Goal: Information Seeking & Learning: Check status

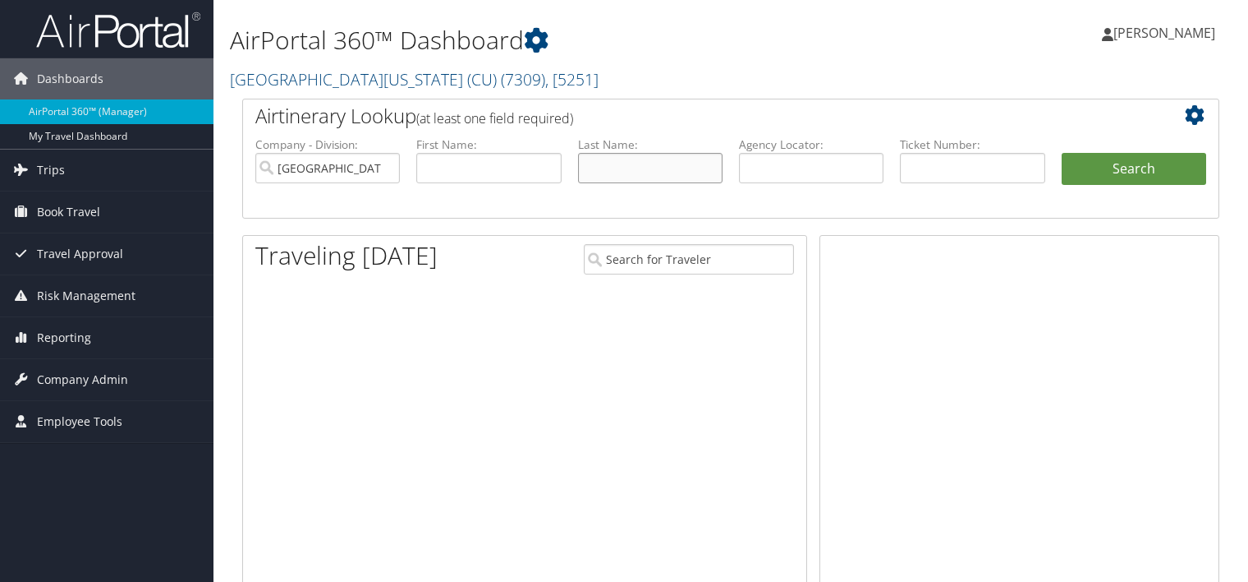
click at [628, 168] on input "text" at bounding box center [650, 168] width 145 height 30
paste input "Kafle"
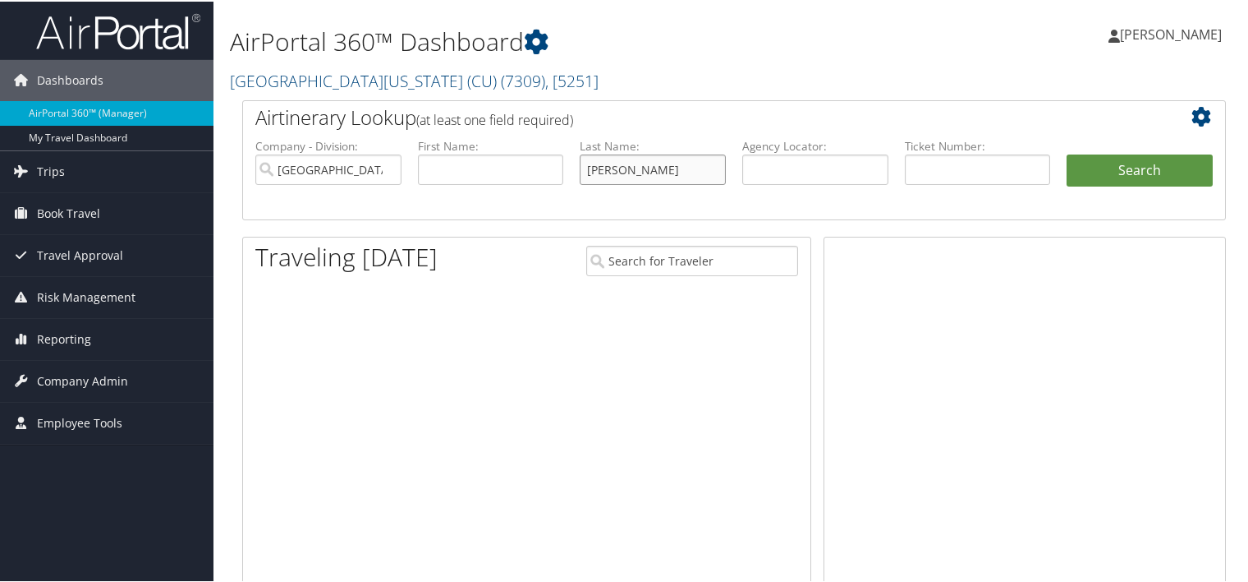
type input "Kafle"
click at [530, 168] on input "text" at bounding box center [491, 168] width 146 height 30
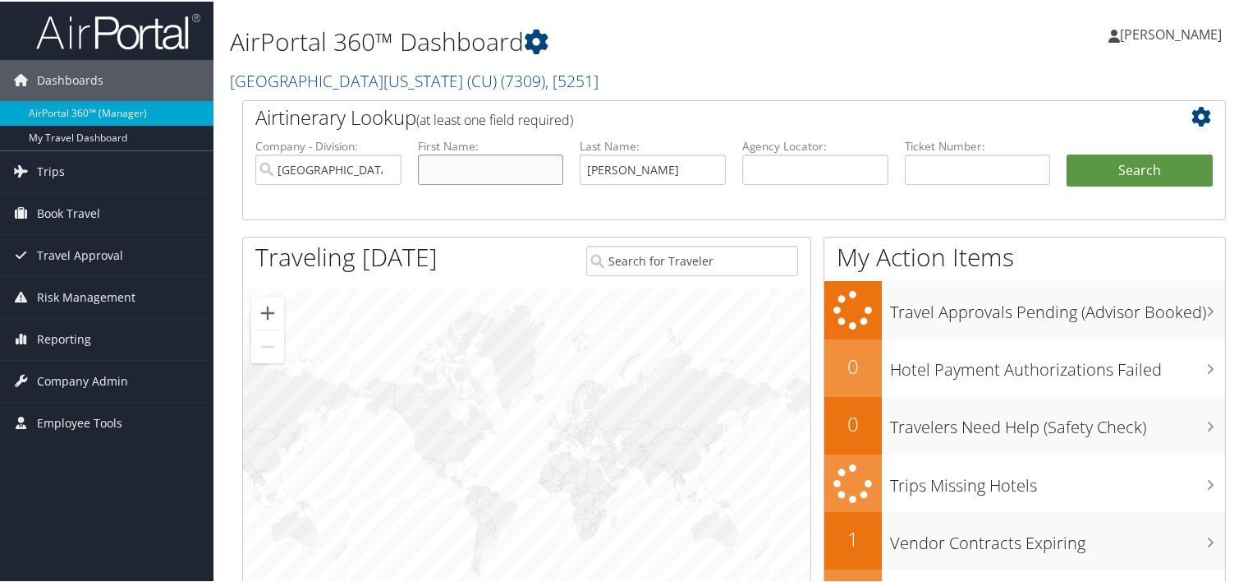
click at [492, 177] on input "text" at bounding box center [491, 168] width 146 height 30
type input "t"
click at [1067, 153] on button "Search" at bounding box center [1140, 169] width 146 height 33
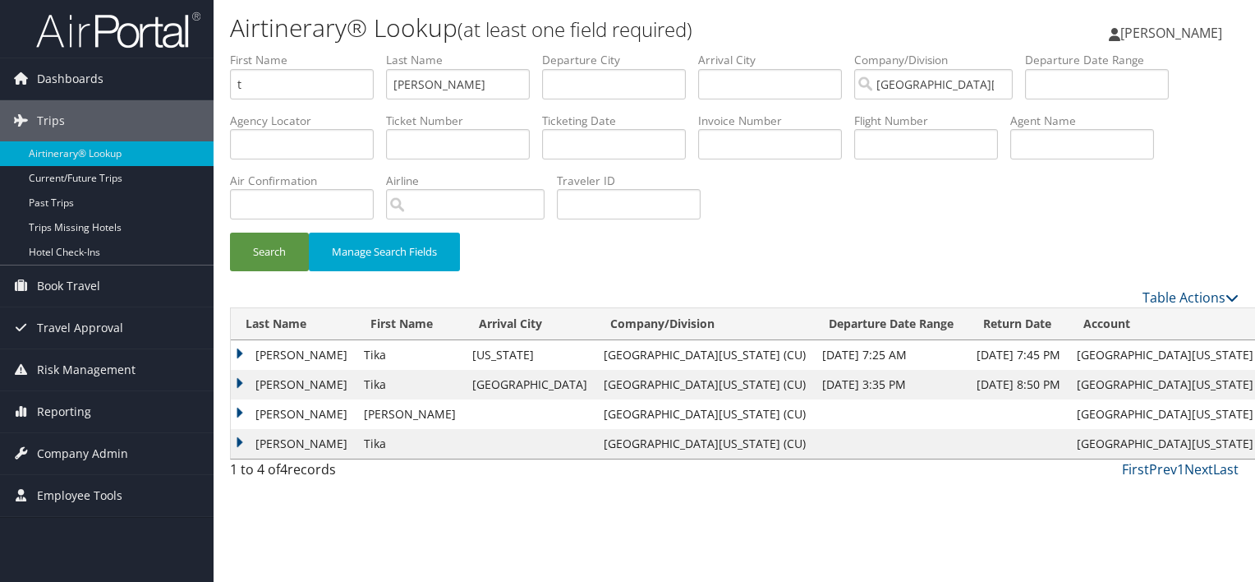
click at [265, 354] on td "Kafle" at bounding box center [293, 355] width 125 height 30
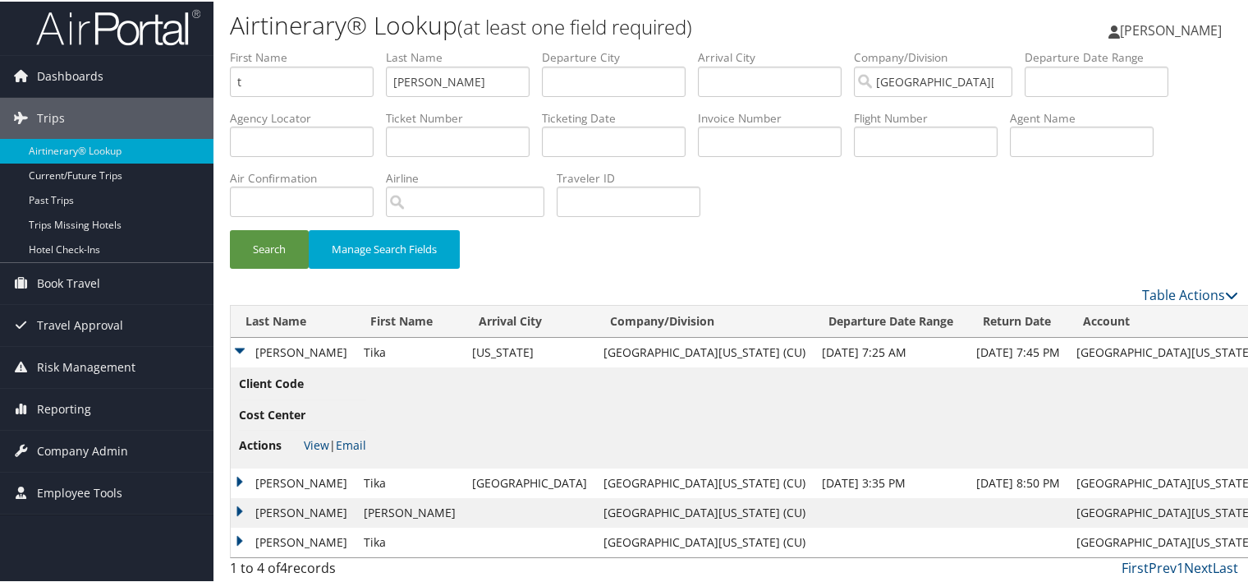
scroll to position [5, 0]
click at [307, 439] on link "View" at bounding box center [316, 442] width 25 height 16
click at [269, 349] on td "Kafle" at bounding box center [293, 350] width 125 height 30
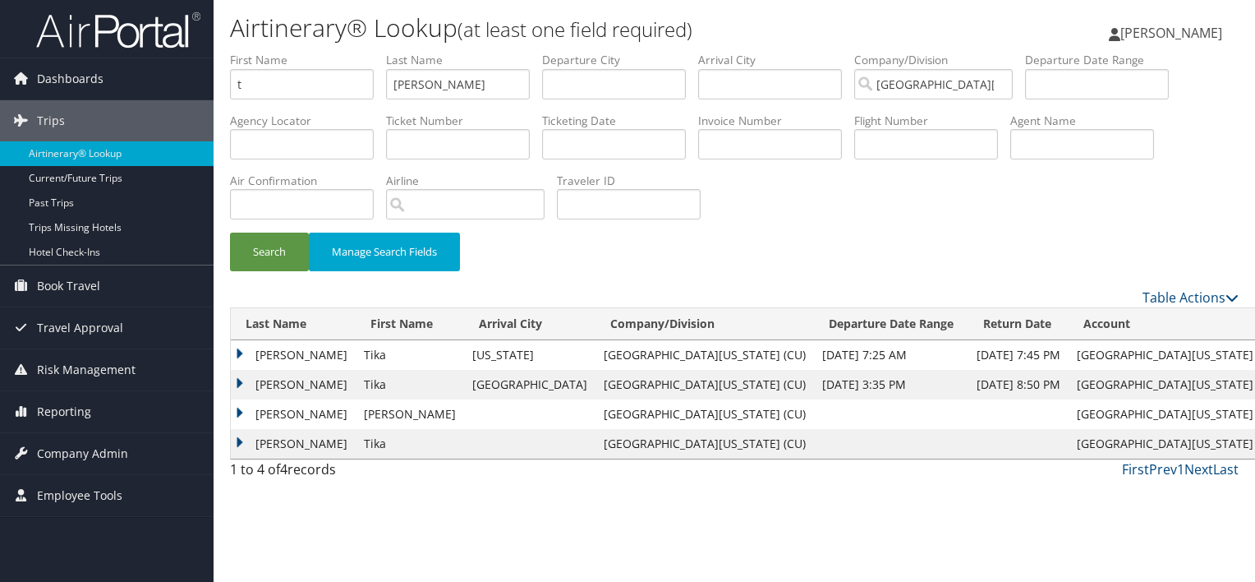
click at [272, 381] on td "Kafle" at bounding box center [293, 385] width 125 height 30
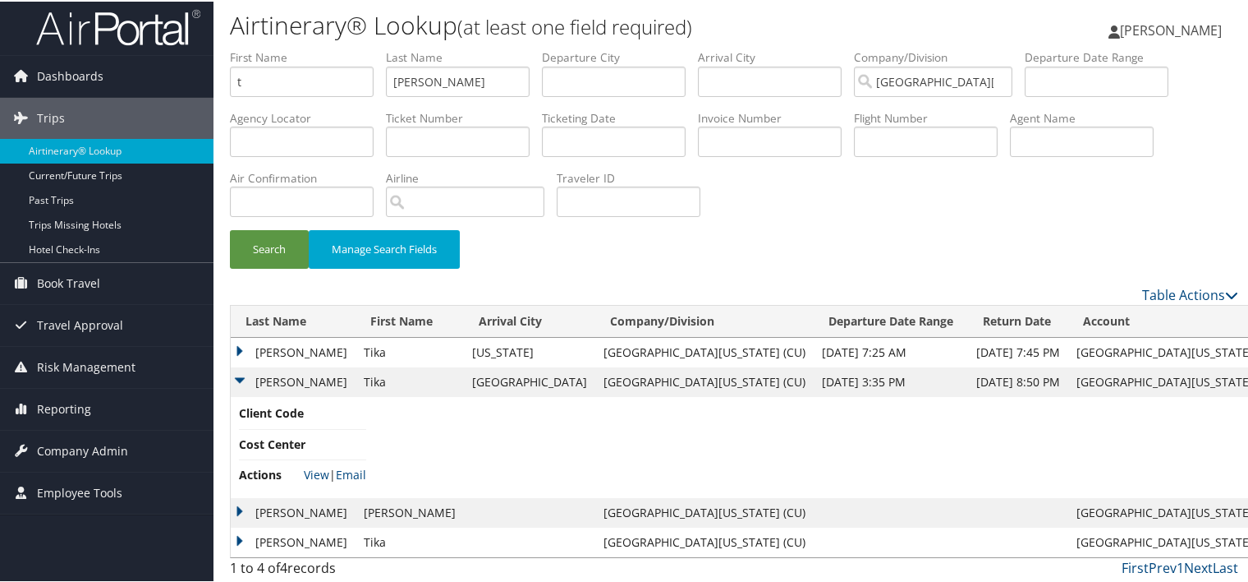
scroll to position [5, 0]
click at [310, 470] on link "View" at bounding box center [316, 472] width 25 height 16
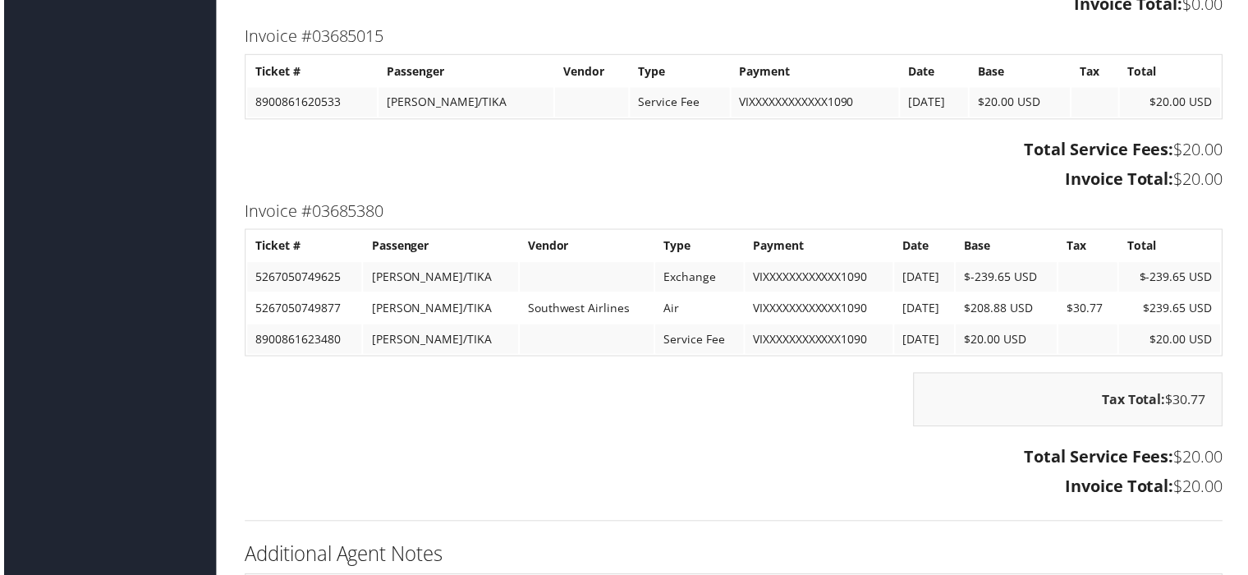
scroll to position [3036, 0]
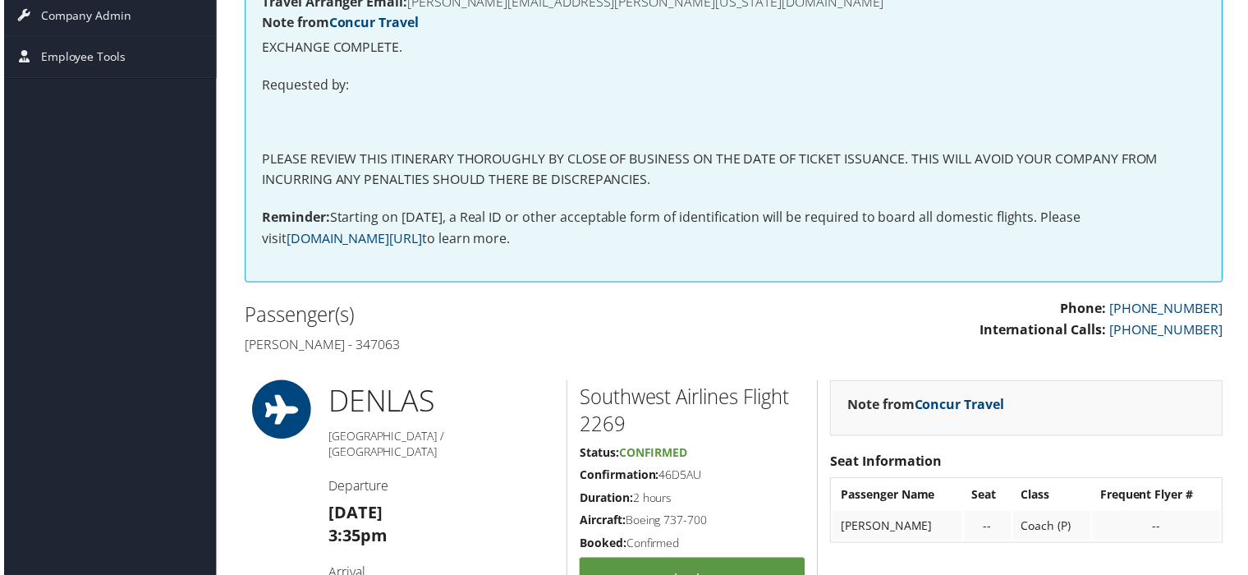
scroll to position [180, 0]
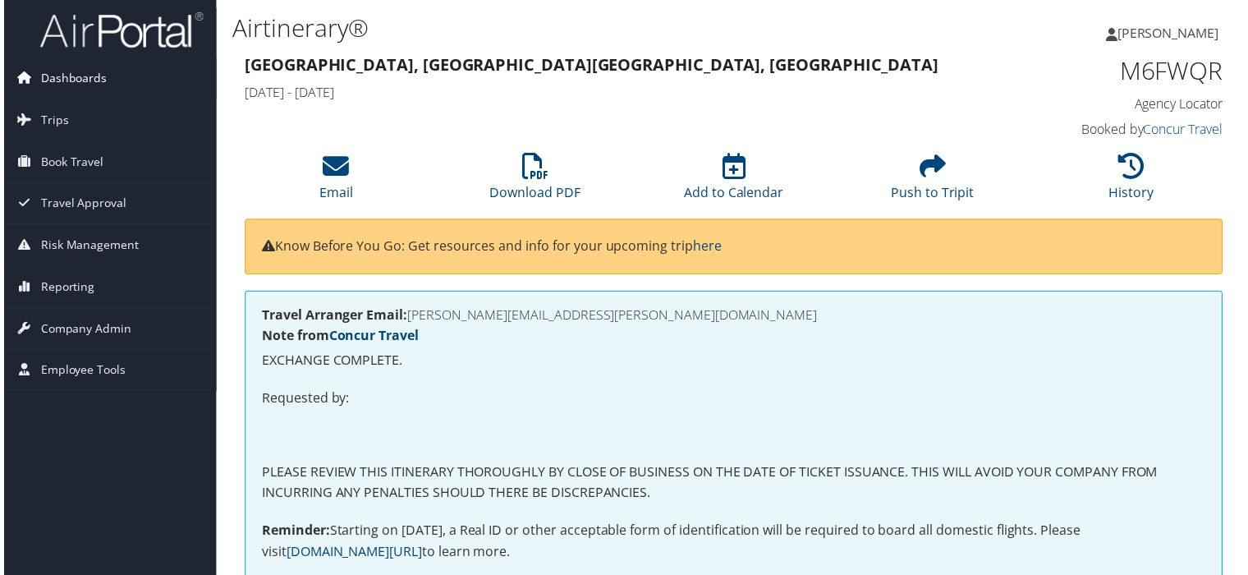
click at [98, 74] on span "Dashboards" at bounding box center [70, 78] width 67 height 41
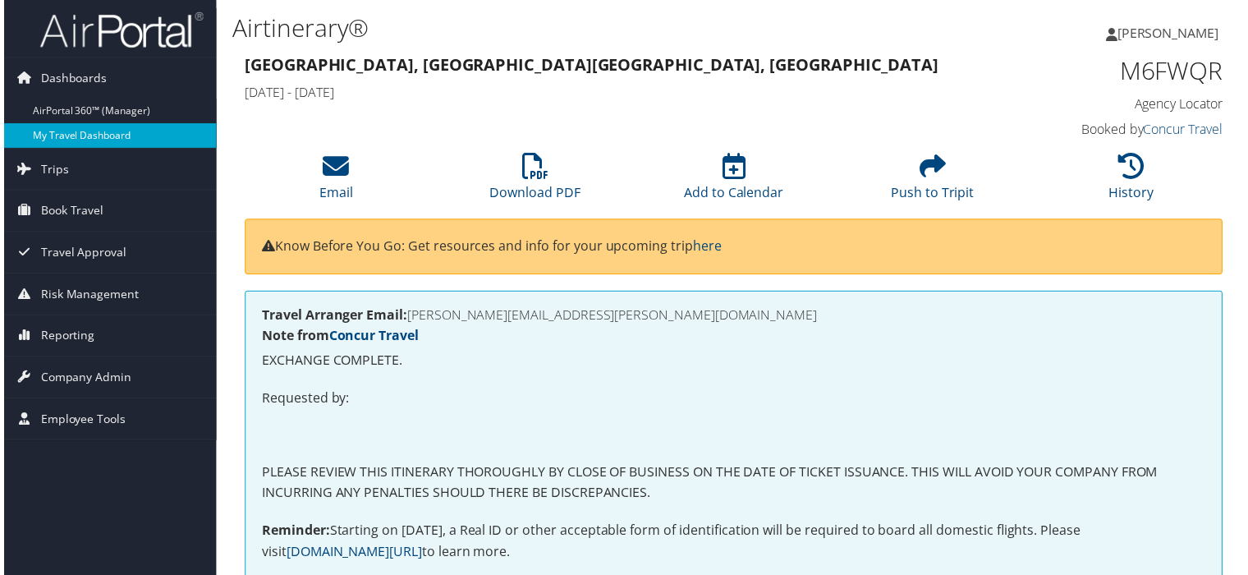
drag, startPoint x: 95, startPoint y: 113, endPoint x: 168, endPoint y: 128, distance: 73.9
click at [97, 113] on link "AirPortal 360™ (Manager)" at bounding box center [107, 111] width 214 height 25
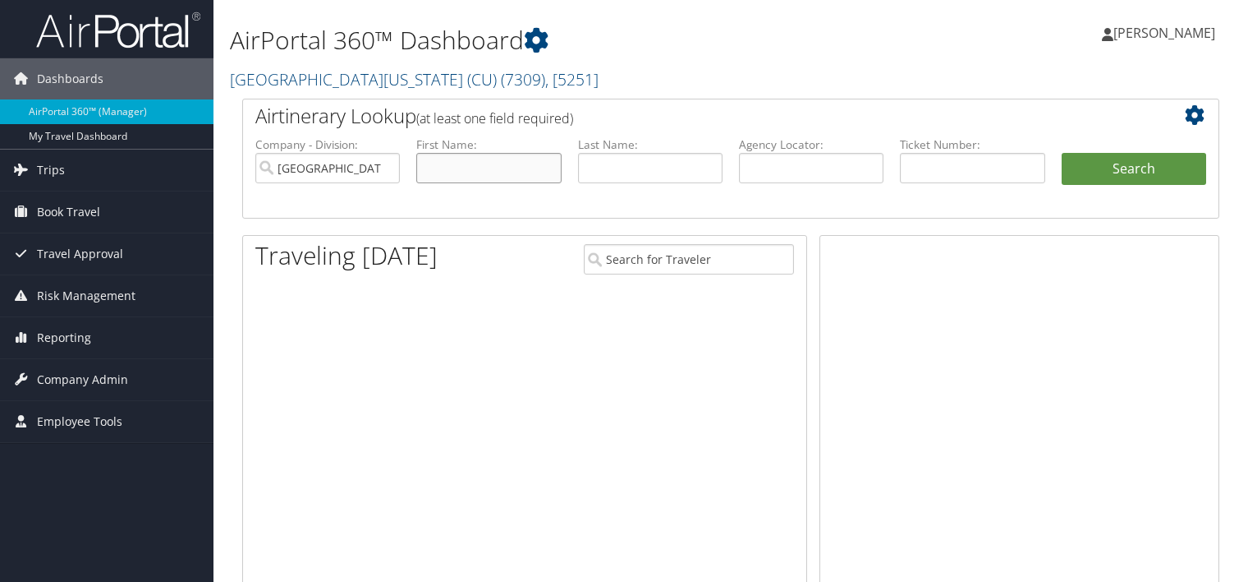
click at [480, 159] on input "text" at bounding box center [488, 168] width 145 height 30
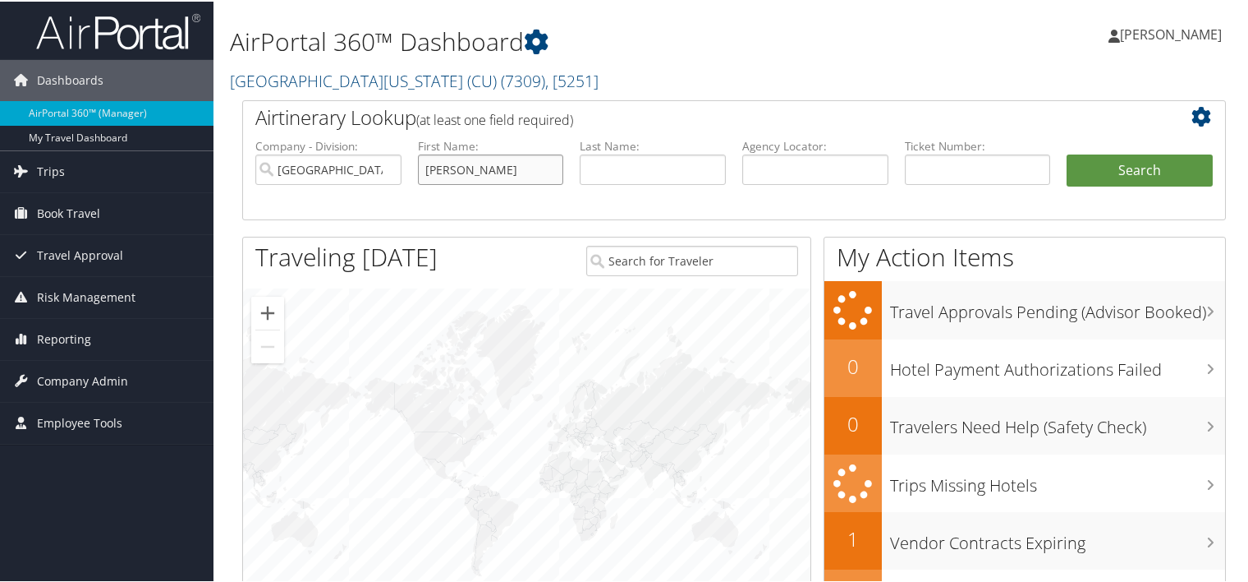
type input "[PERSON_NAME]"
click at [1067, 153] on button "Search" at bounding box center [1140, 169] width 146 height 33
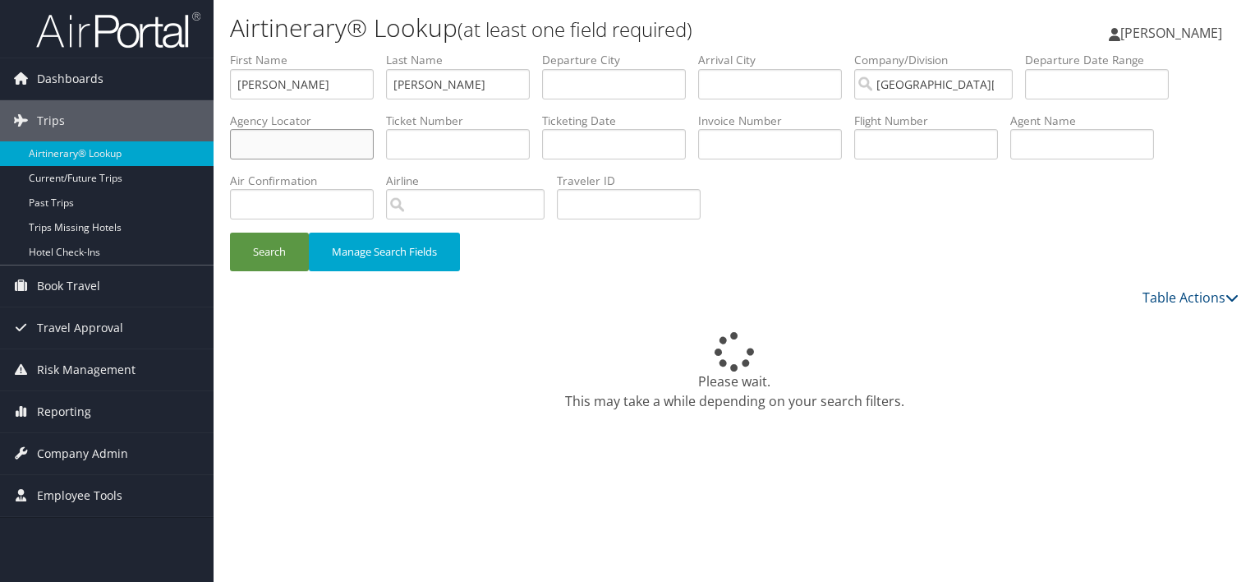
click at [319, 140] on input "text" at bounding box center [302, 144] width 144 height 30
drag, startPoint x: 264, startPoint y: 80, endPoint x: 246, endPoint y: 84, distance: 18.4
click at [145, 81] on div "Dashboards AirPortal 360™ (Manager) My Travel Dashboard Trips Airtinerary® Look…" at bounding box center [627, 291] width 1255 height 582
drag, startPoint x: 449, startPoint y: 85, endPoint x: 273, endPoint y: 101, distance: 177.3
click at [305, 52] on ul "First Name Last Name Departure City Arrival City Company/Division [GEOGRAPHIC_D…" at bounding box center [734, 52] width 1009 height 0
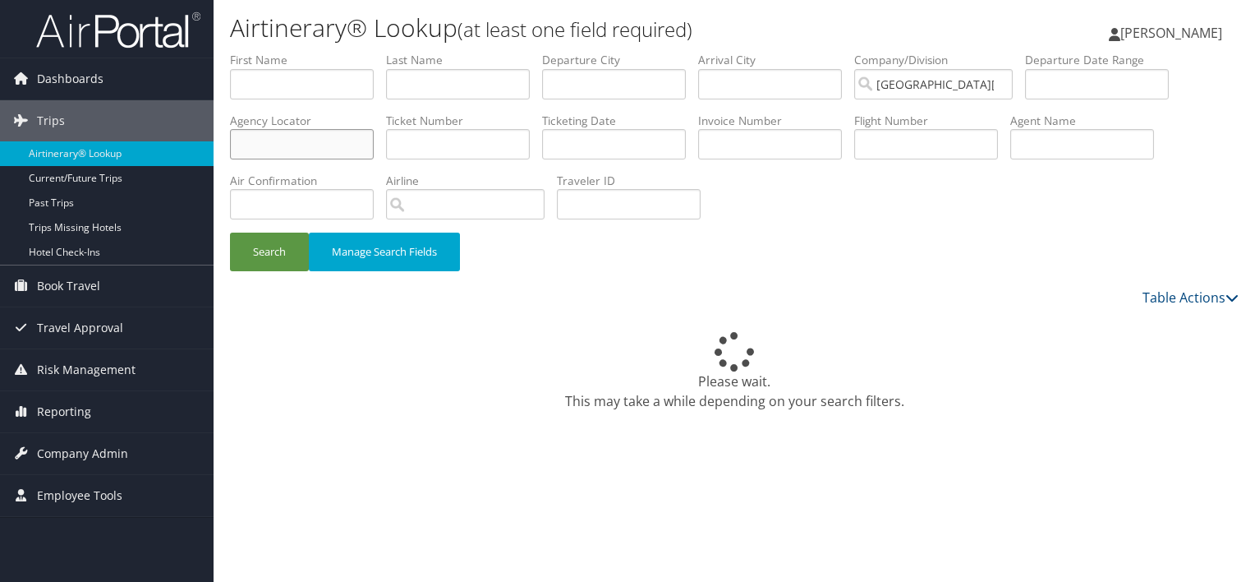
click at [256, 144] on input "text" at bounding box center [302, 144] width 144 height 30
click at [230, 232] on button "Search" at bounding box center [269, 251] width 79 height 39
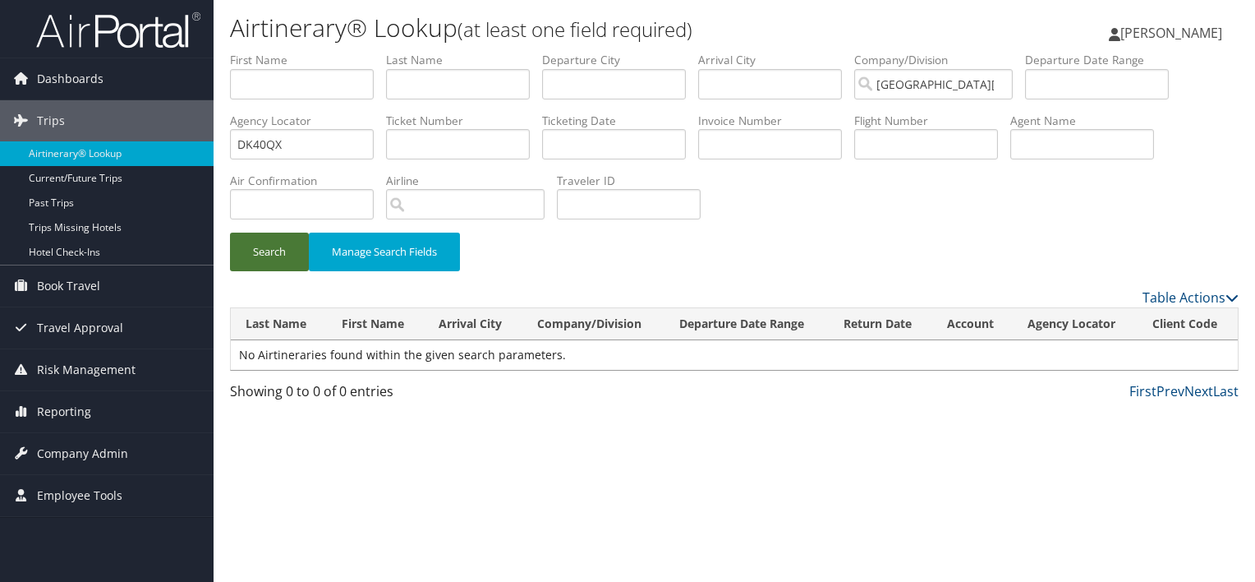
click at [262, 250] on button "Search" at bounding box center [269, 251] width 79 height 39
click at [265, 141] on input "DK40QX" at bounding box center [302, 144] width 144 height 30
type input "DK4OQX"
click at [230, 232] on button "Search" at bounding box center [269, 251] width 79 height 39
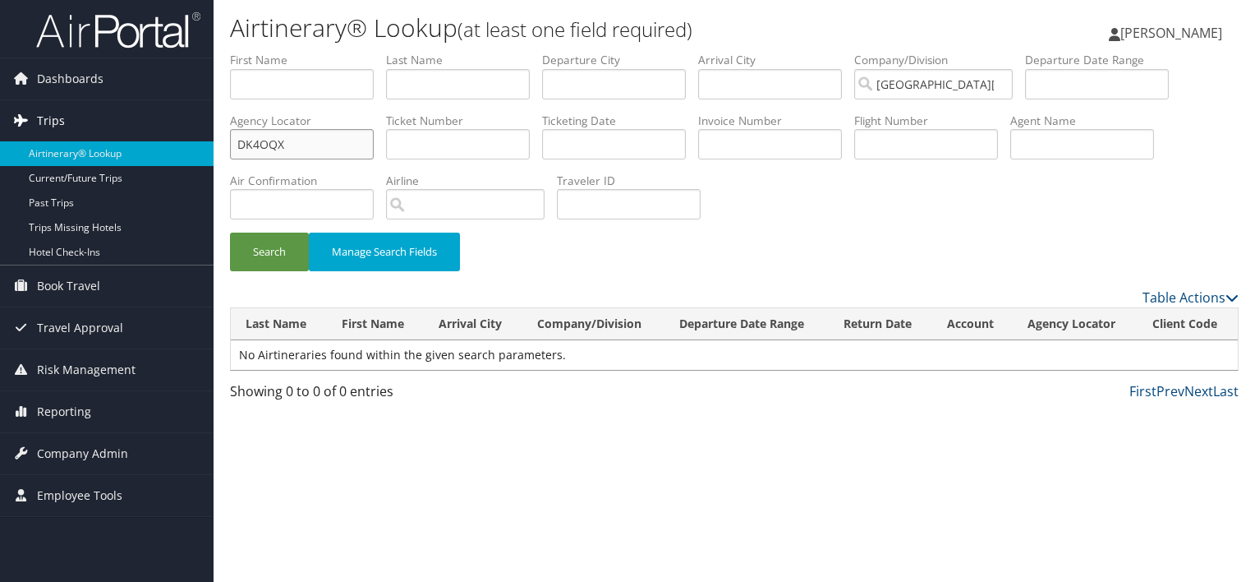
drag, startPoint x: 318, startPoint y: 136, endPoint x: 200, endPoint y: 132, distance: 117.5
click at [119, 135] on div "Dashboards AirPortal 360™ (Manager) My Travel Dashboard Trips Airtinerary® Look…" at bounding box center [627, 291] width 1255 height 582
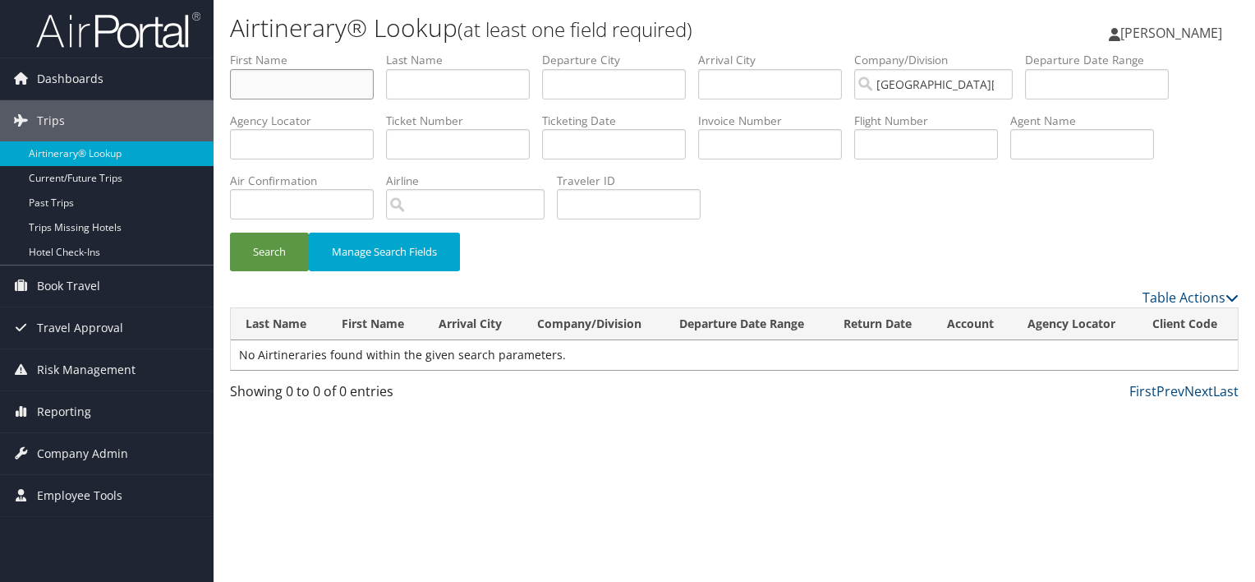
click at [292, 93] on input "text" at bounding box center [302, 84] width 144 height 30
type input "z"
type input "[PERSON_NAME]"
click at [230, 232] on button "Search" at bounding box center [269, 251] width 79 height 39
